Goal: Check status: Check status

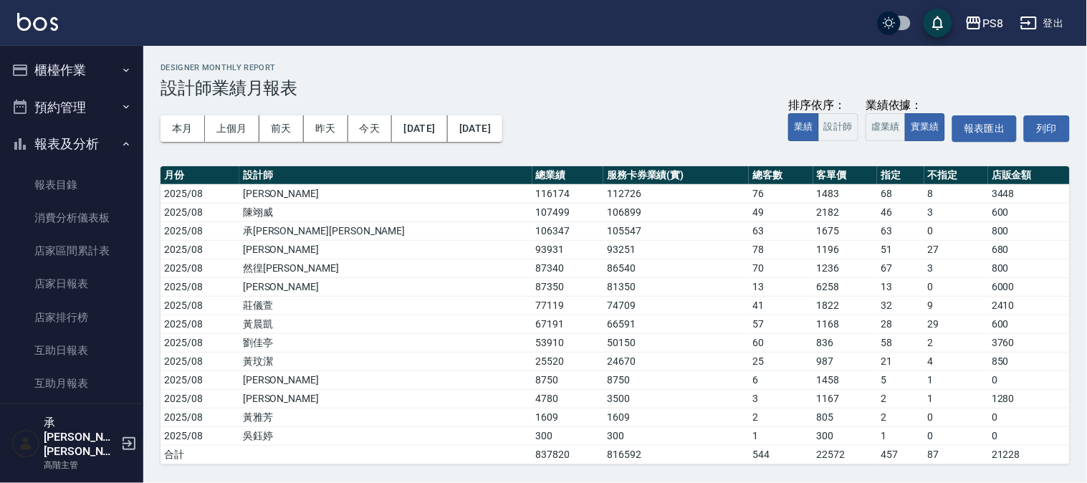
scroll to position [477, 0]
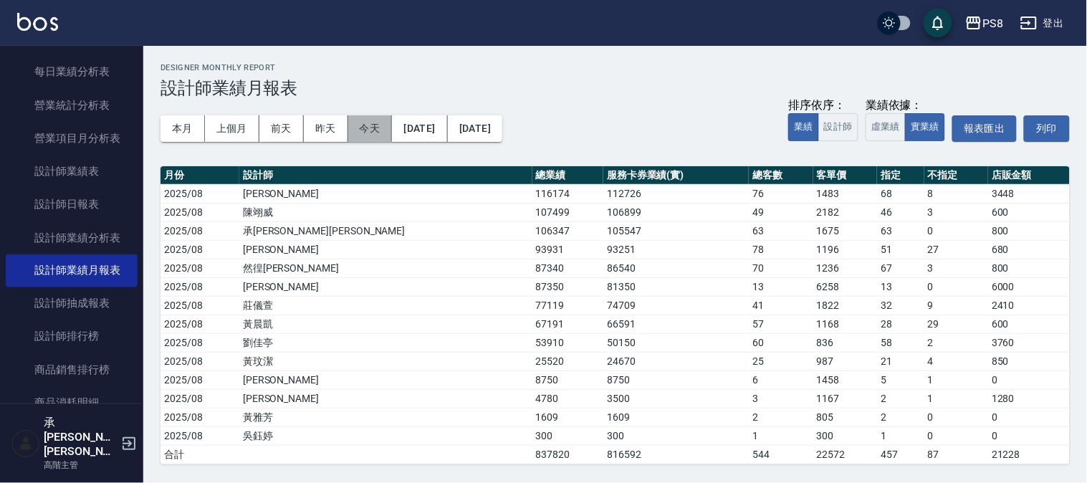
click at [373, 129] on button "今天" at bounding box center [370, 128] width 44 height 27
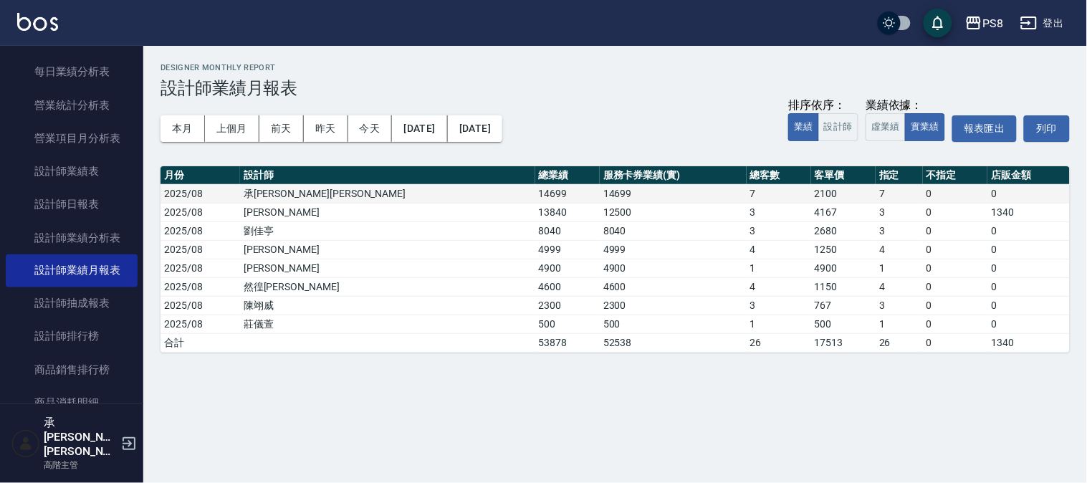
click at [600, 198] on td "14699" at bounding box center [673, 193] width 147 height 19
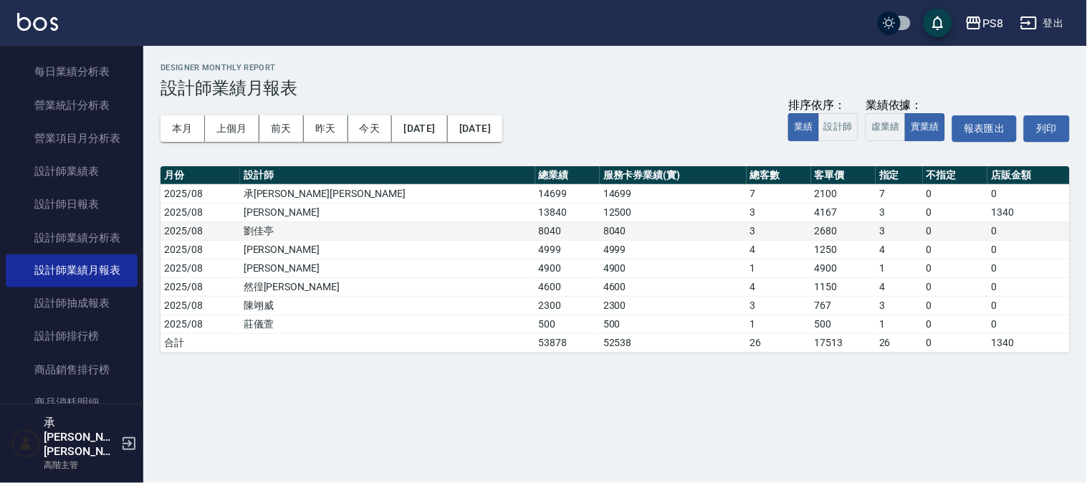
click at [600, 223] on td "8040" at bounding box center [673, 230] width 147 height 19
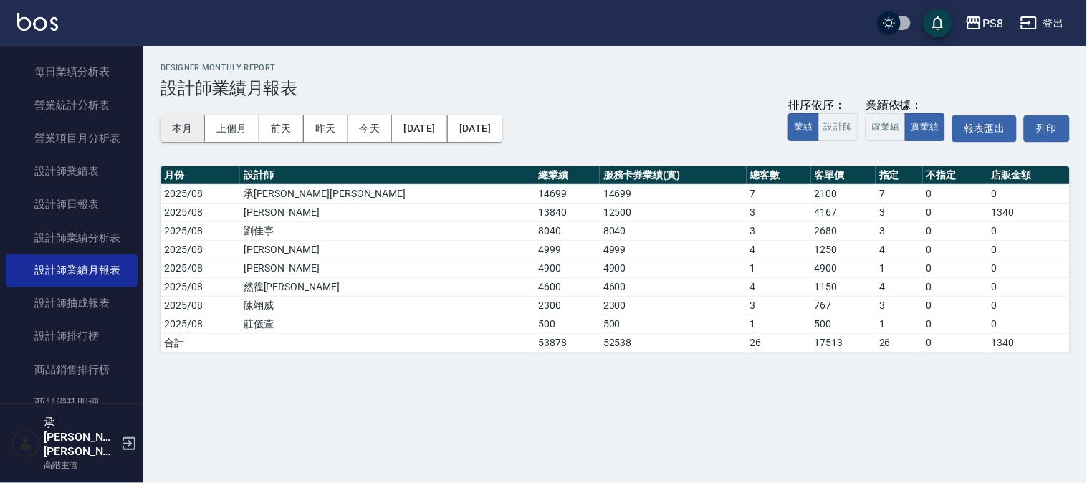
click at [198, 117] on button "本月" at bounding box center [182, 128] width 44 height 27
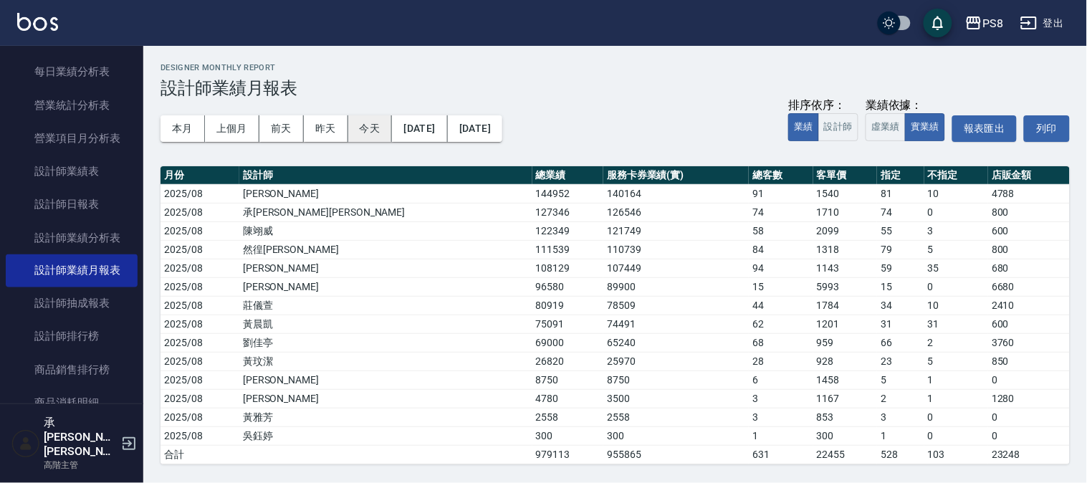
click at [381, 130] on button "今天" at bounding box center [370, 128] width 44 height 27
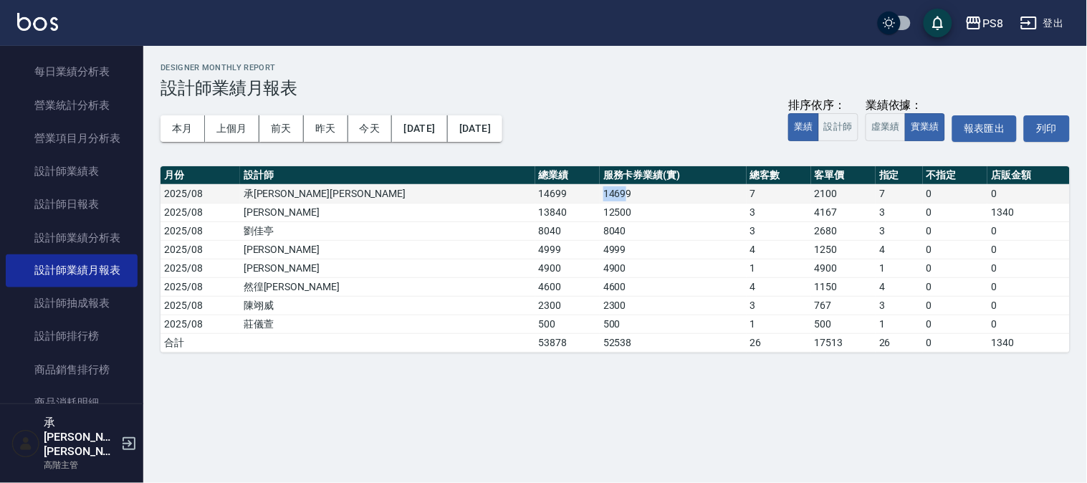
drag, startPoint x: 441, startPoint y: 192, endPoint x: 468, endPoint y: 187, distance: 28.4
click at [600, 187] on td "14699" at bounding box center [673, 193] width 147 height 19
click at [600, 191] on td "14699" at bounding box center [673, 193] width 147 height 19
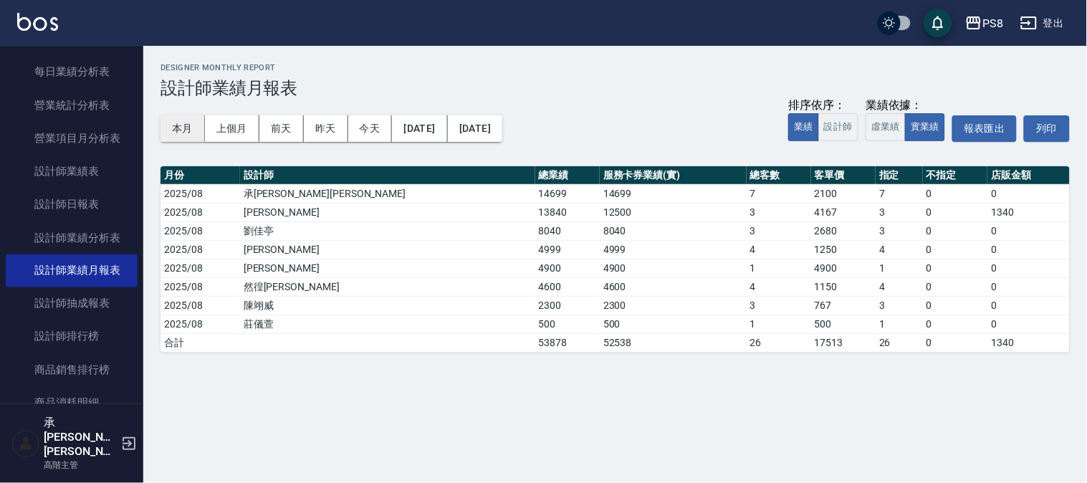
click at [197, 125] on button "本月" at bounding box center [182, 128] width 44 height 27
